Goal: Check status: Check status

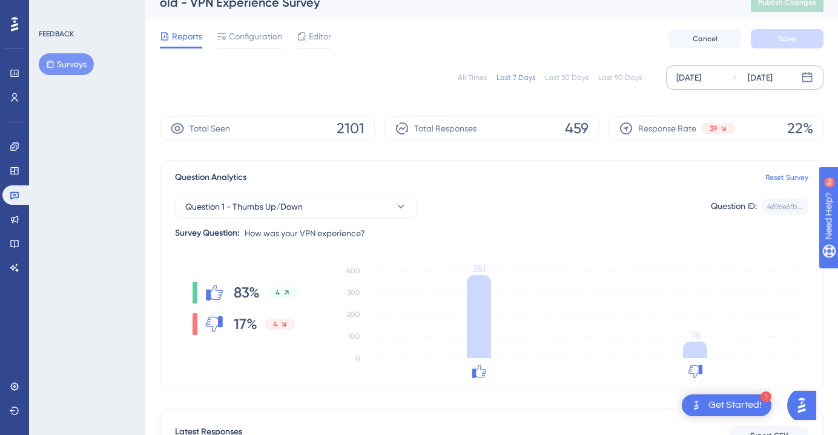
click at [773, 82] on div "[DATE]" at bounding box center [760, 77] width 25 height 15
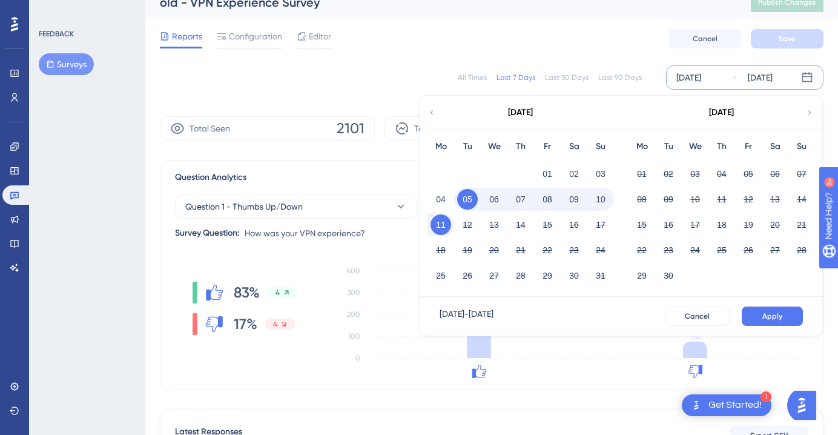
click at [445, 223] on button "11" at bounding box center [440, 224] width 21 height 21
click at [776, 319] on span "Apply" at bounding box center [772, 316] width 20 height 10
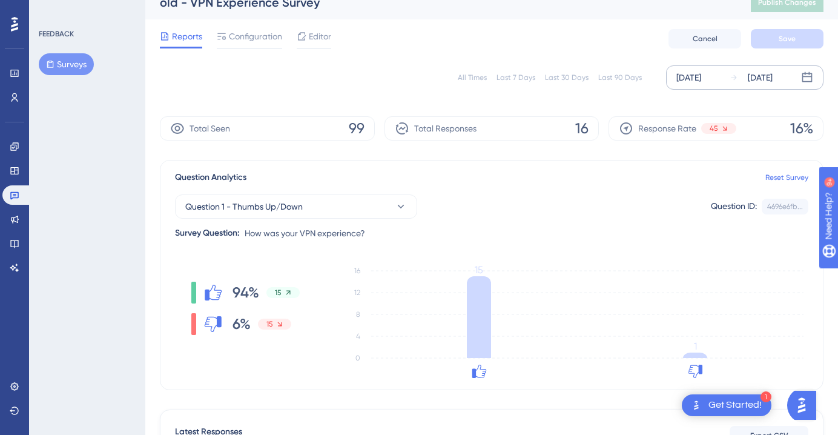
click at [773, 82] on div "[DATE]" at bounding box center [760, 77] width 25 height 15
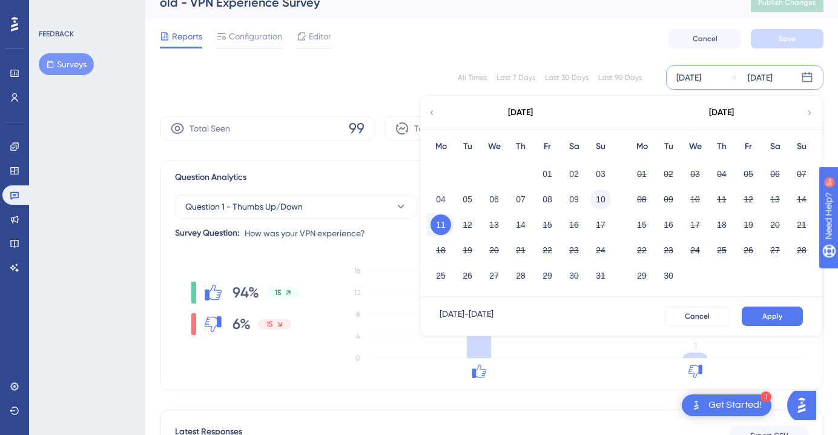
click at [608, 196] on button "10" at bounding box center [600, 199] width 21 height 21
click at [759, 317] on button "Apply" at bounding box center [772, 315] width 61 height 19
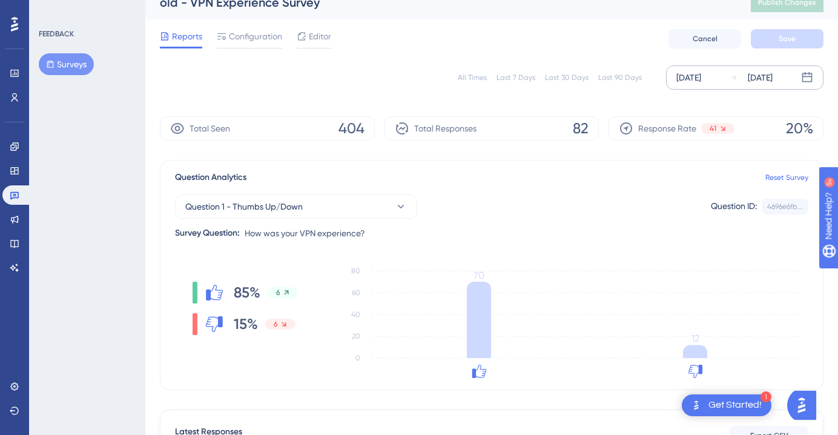
click at [740, 74] on div "[DATE]" at bounding box center [751, 77] width 43 height 15
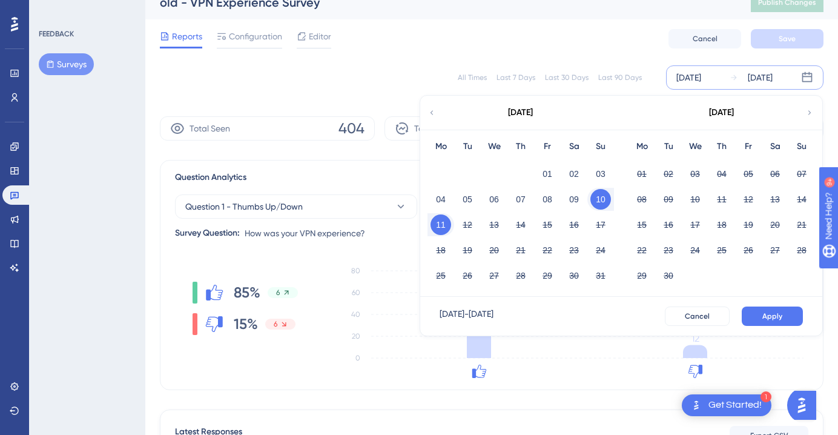
click at [602, 191] on button "10" at bounding box center [600, 199] width 21 height 21
click at [601, 202] on button "10" at bounding box center [600, 199] width 21 height 21
click at [752, 315] on button "Apply" at bounding box center [772, 315] width 61 height 19
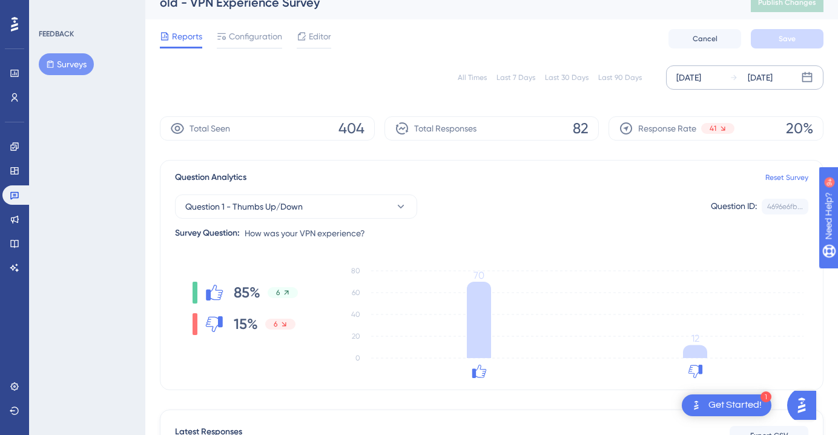
click at [773, 84] on div "[DATE]" at bounding box center [760, 77] width 25 height 15
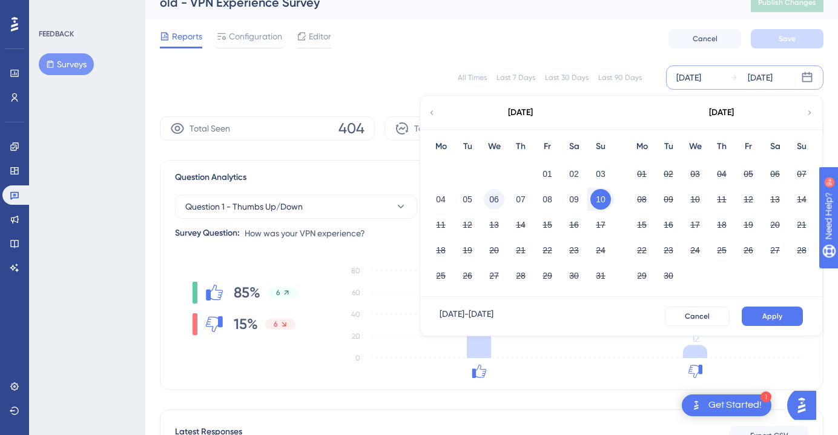
click at [497, 197] on button "06" at bounding box center [494, 199] width 21 height 21
click at [602, 203] on button "10" at bounding box center [600, 199] width 21 height 21
click at [765, 317] on span "Apply" at bounding box center [772, 316] width 20 height 10
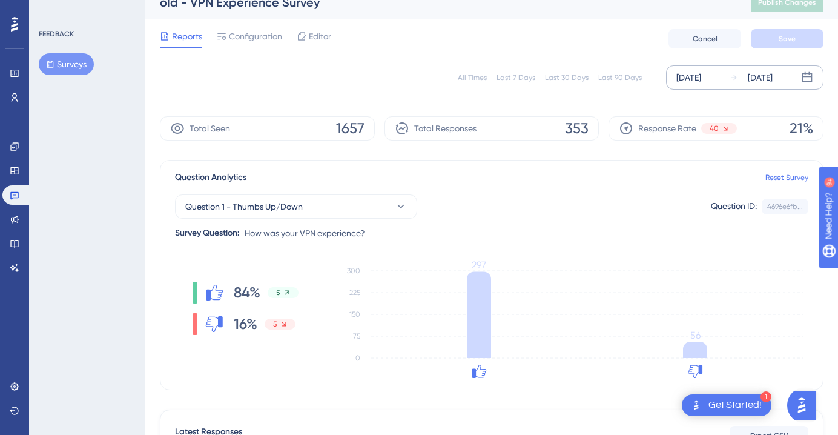
click at [761, 79] on div "[DATE]" at bounding box center [760, 77] width 25 height 15
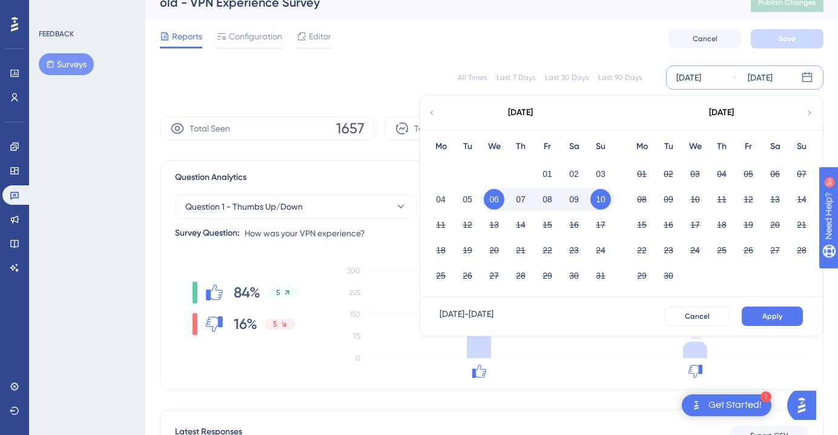
click at [492, 196] on button "06" at bounding box center [494, 199] width 21 height 21
click at [441, 221] on button "11" at bounding box center [440, 224] width 21 height 21
click at [774, 313] on span "Apply" at bounding box center [772, 316] width 20 height 10
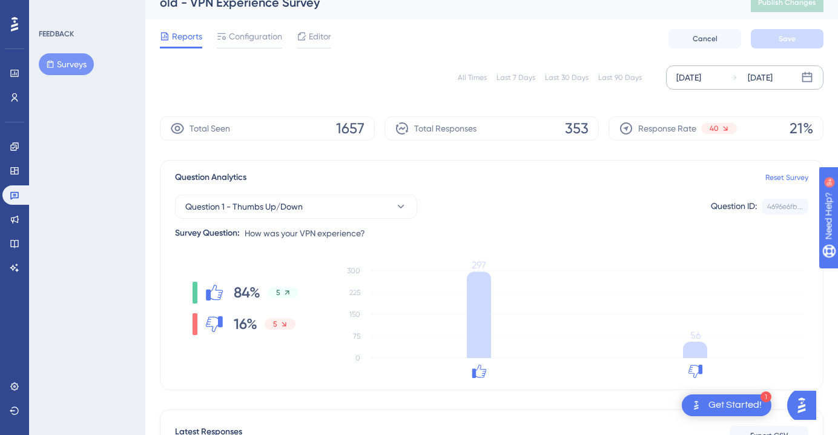
click at [774, 85] on div "[DATE] [DATE]" at bounding box center [744, 77] width 157 height 24
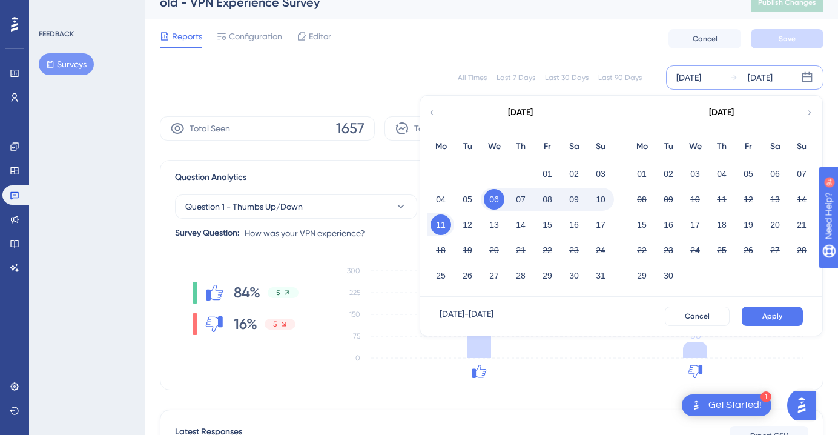
click at [606, 193] on button "10" at bounding box center [600, 199] width 21 height 21
click at [607, 202] on button "10" at bounding box center [600, 199] width 21 height 21
click at [765, 312] on span "Apply" at bounding box center [772, 316] width 20 height 10
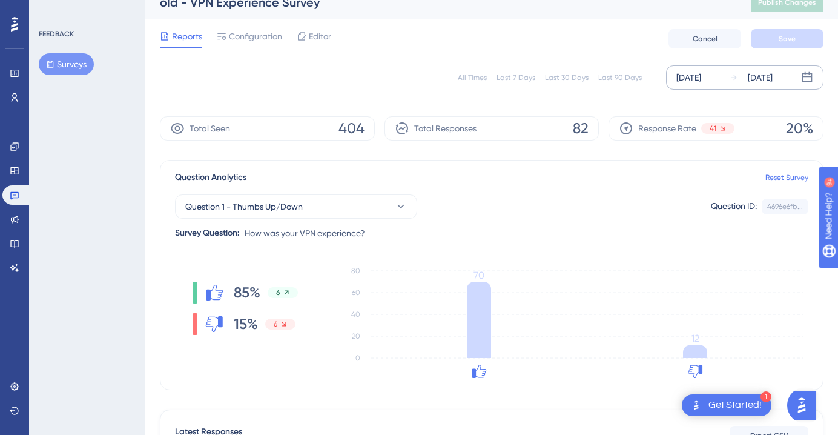
click at [764, 81] on div "[DATE]" at bounding box center [760, 77] width 25 height 15
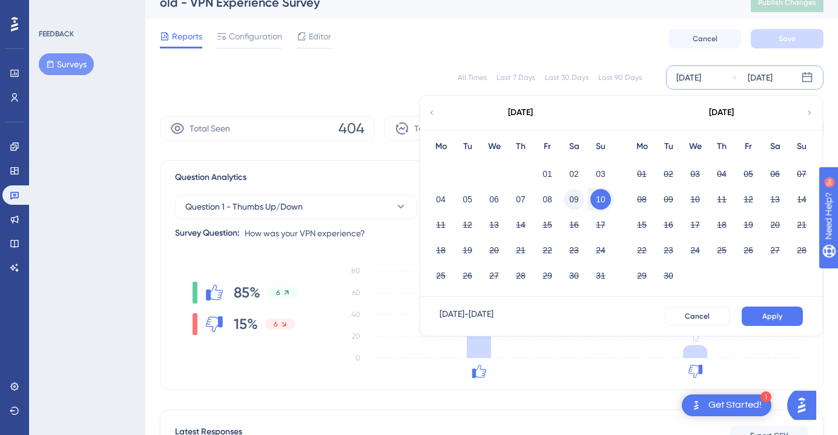
click at [570, 206] on button "09" at bounding box center [574, 199] width 21 height 21
click at [569, 205] on button "09" at bounding box center [574, 199] width 21 height 21
click at [793, 317] on button "Apply" at bounding box center [772, 315] width 61 height 19
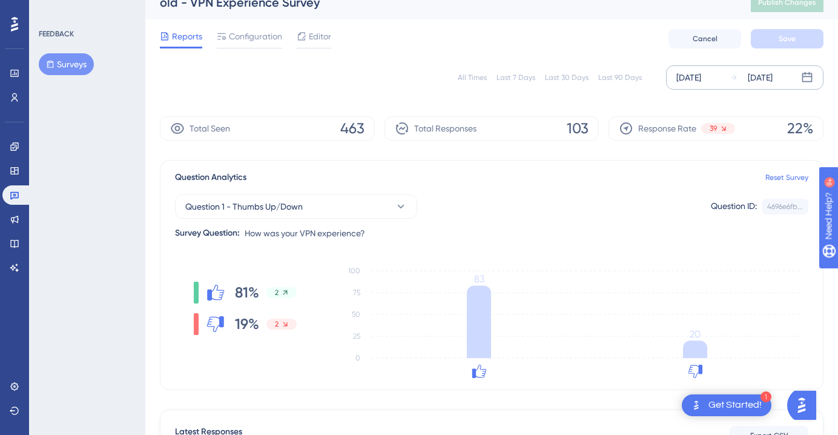
click at [773, 72] on div "[DATE]" at bounding box center [760, 77] width 25 height 15
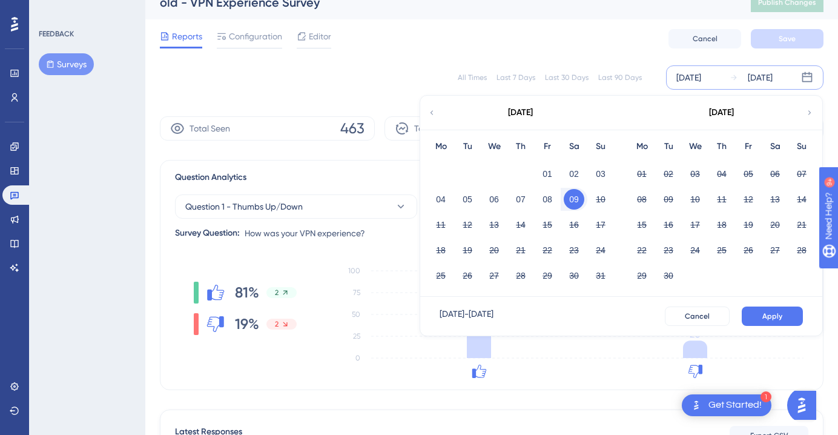
click at [576, 200] on button "09" at bounding box center [574, 199] width 21 height 21
click at [437, 221] on button "11" at bounding box center [440, 224] width 21 height 21
click at [438, 221] on button "11" at bounding box center [440, 224] width 21 height 21
click at [746, 315] on button "Apply" at bounding box center [772, 315] width 61 height 19
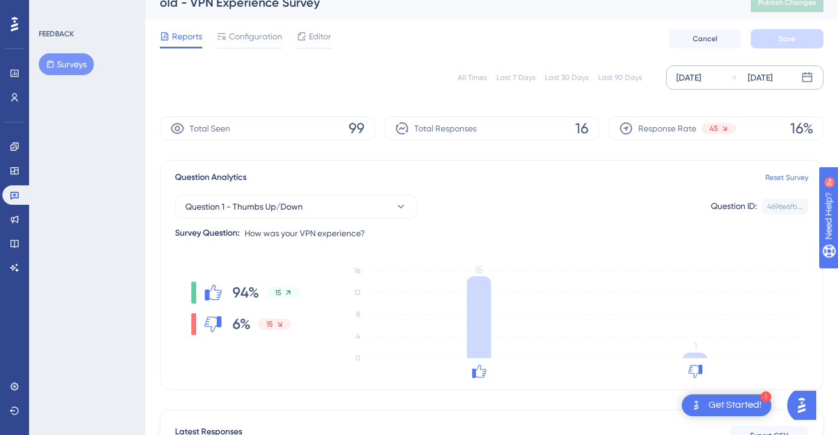
click at [773, 74] on div "[DATE]" at bounding box center [760, 77] width 25 height 15
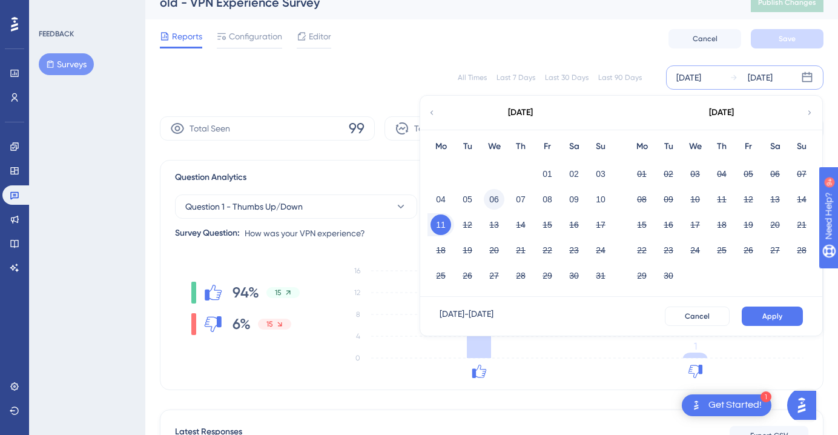
click at [498, 198] on button "06" at bounding box center [494, 199] width 21 height 21
click at [763, 308] on button "Apply" at bounding box center [772, 315] width 61 height 19
